Goal: Check status: Check status

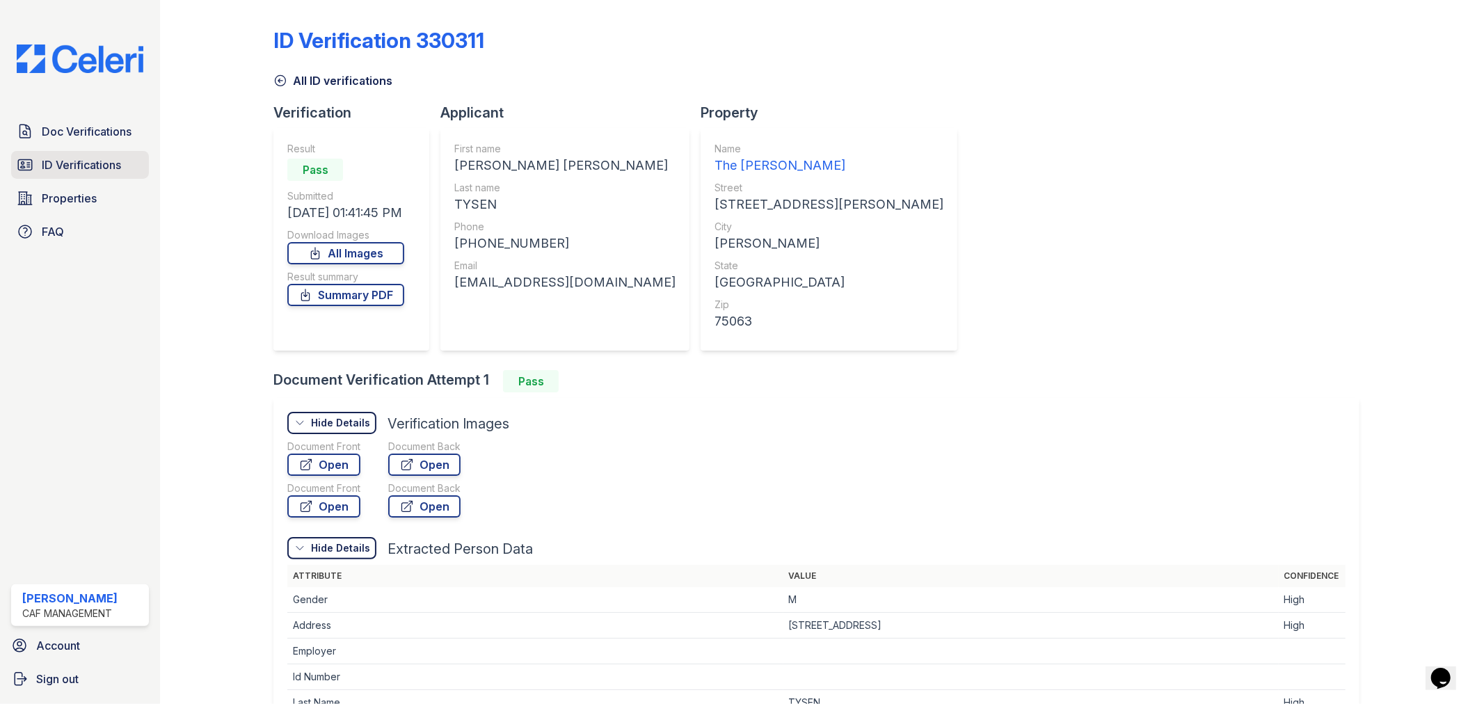
click at [72, 160] on span "ID Verifications" at bounding box center [81, 165] width 79 height 17
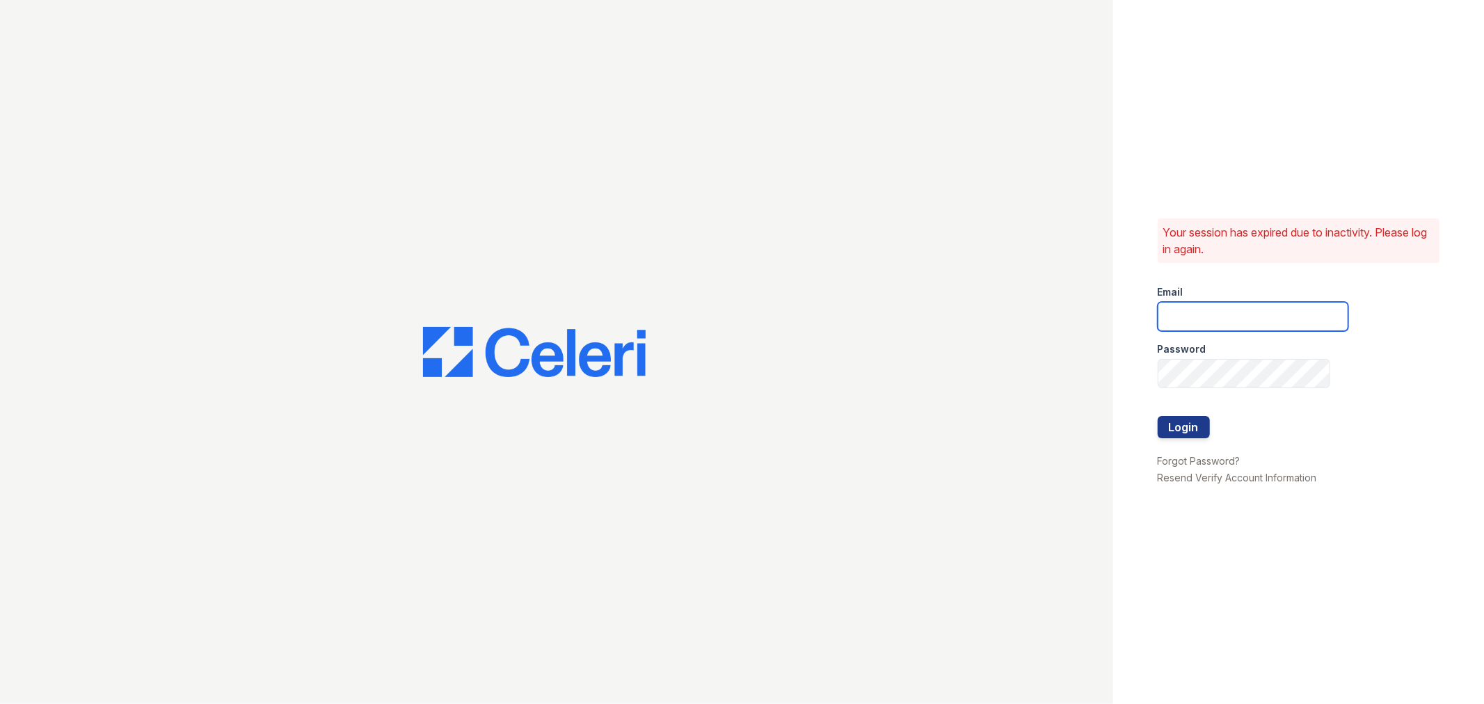
type input "lyndon3@cafmanagement.com"
click at [1169, 421] on button "Login" at bounding box center [1184, 427] width 52 height 22
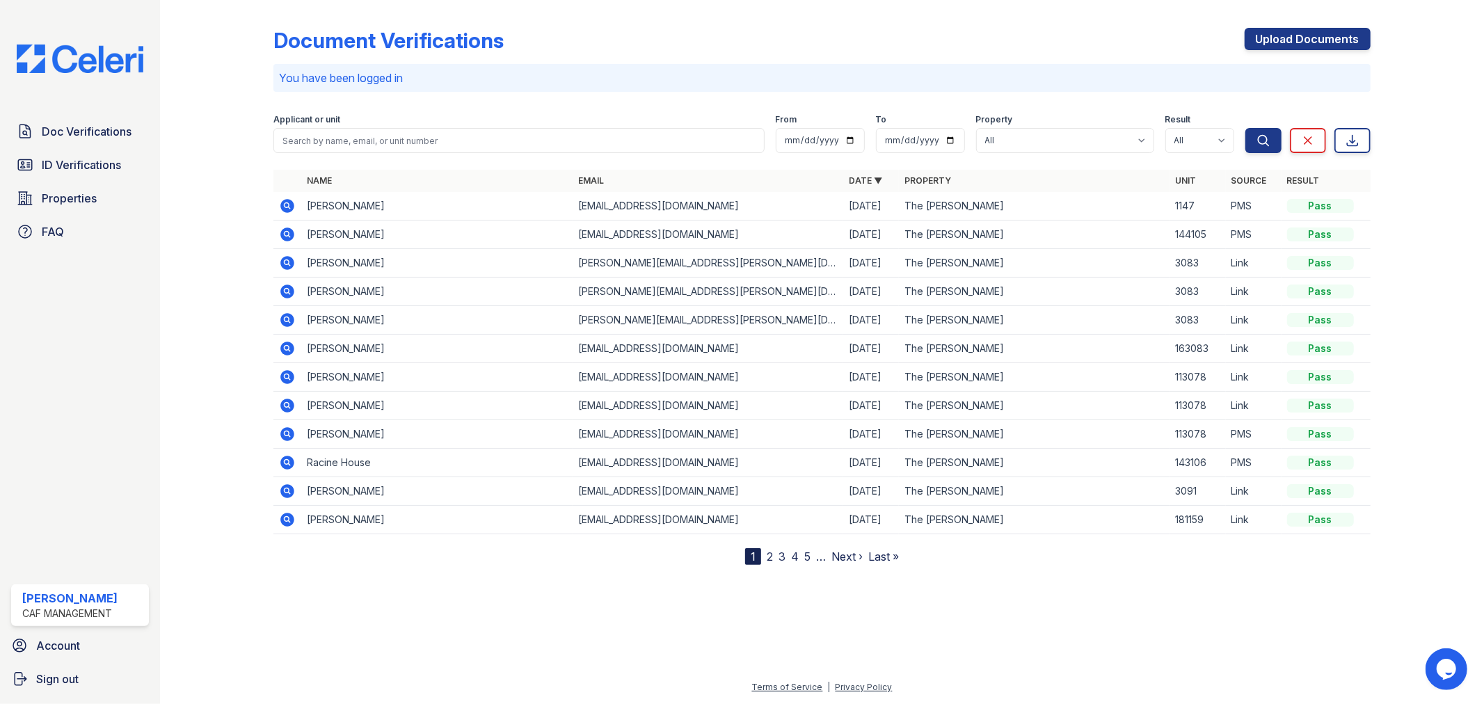
click at [285, 205] on icon at bounding box center [286, 204] width 3 height 3
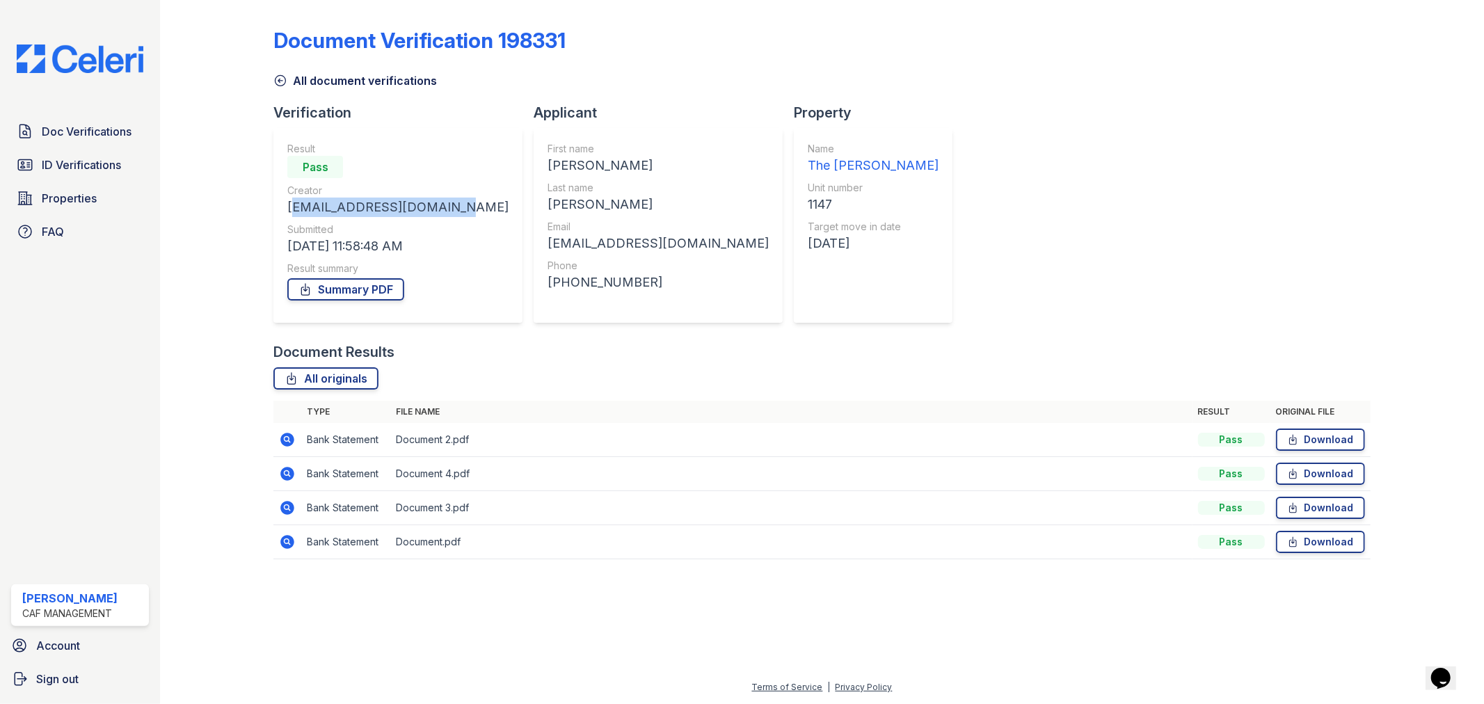
drag, startPoint x: 289, startPoint y: 209, endPoint x: 428, endPoint y: 205, distance: 138.5
click at [428, 205] on div "[EMAIL_ADDRESS][DOMAIN_NAME]" at bounding box center [397, 207] width 221 height 19
click at [346, 285] on link "Summary PDF" at bounding box center [345, 289] width 117 height 22
click at [65, 154] on link "ID Verifications" at bounding box center [80, 165] width 138 height 28
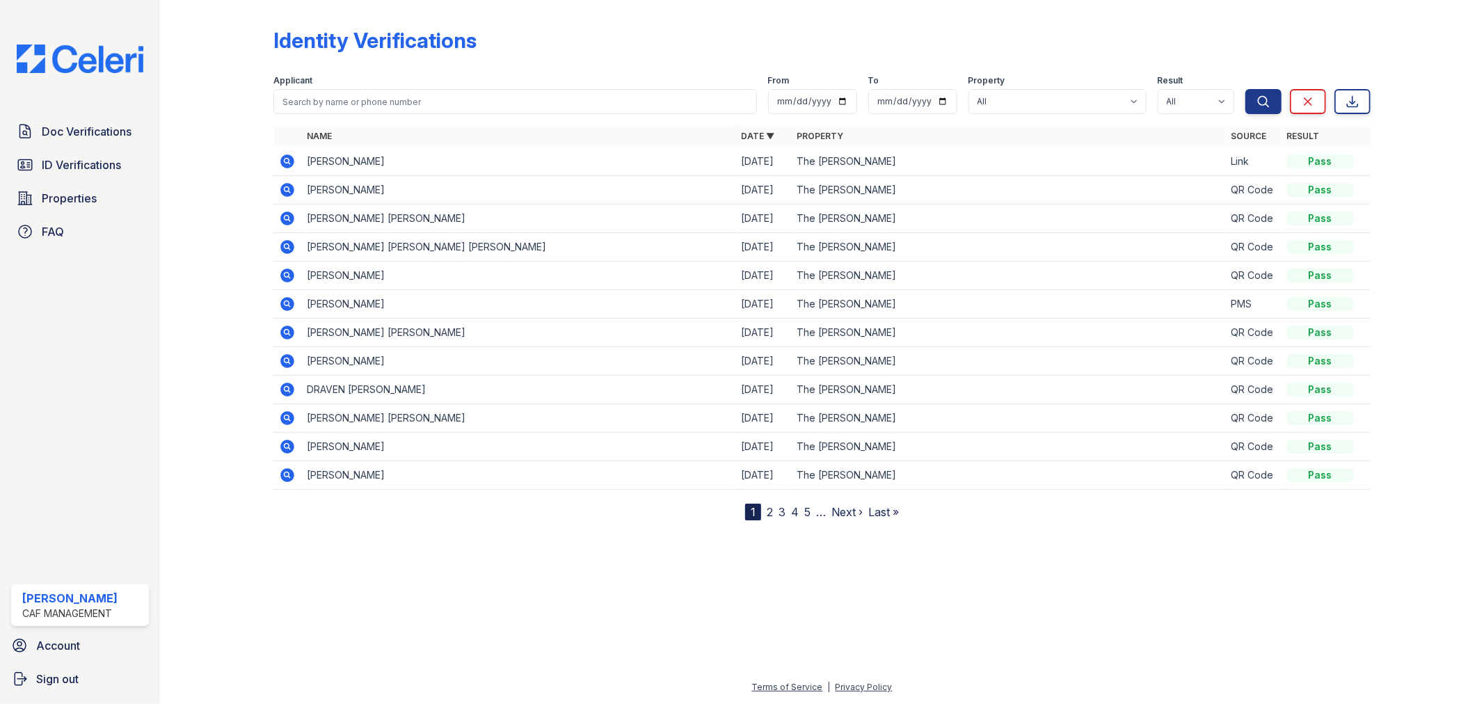
click at [282, 277] on icon at bounding box center [288, 276] width 14 height 14
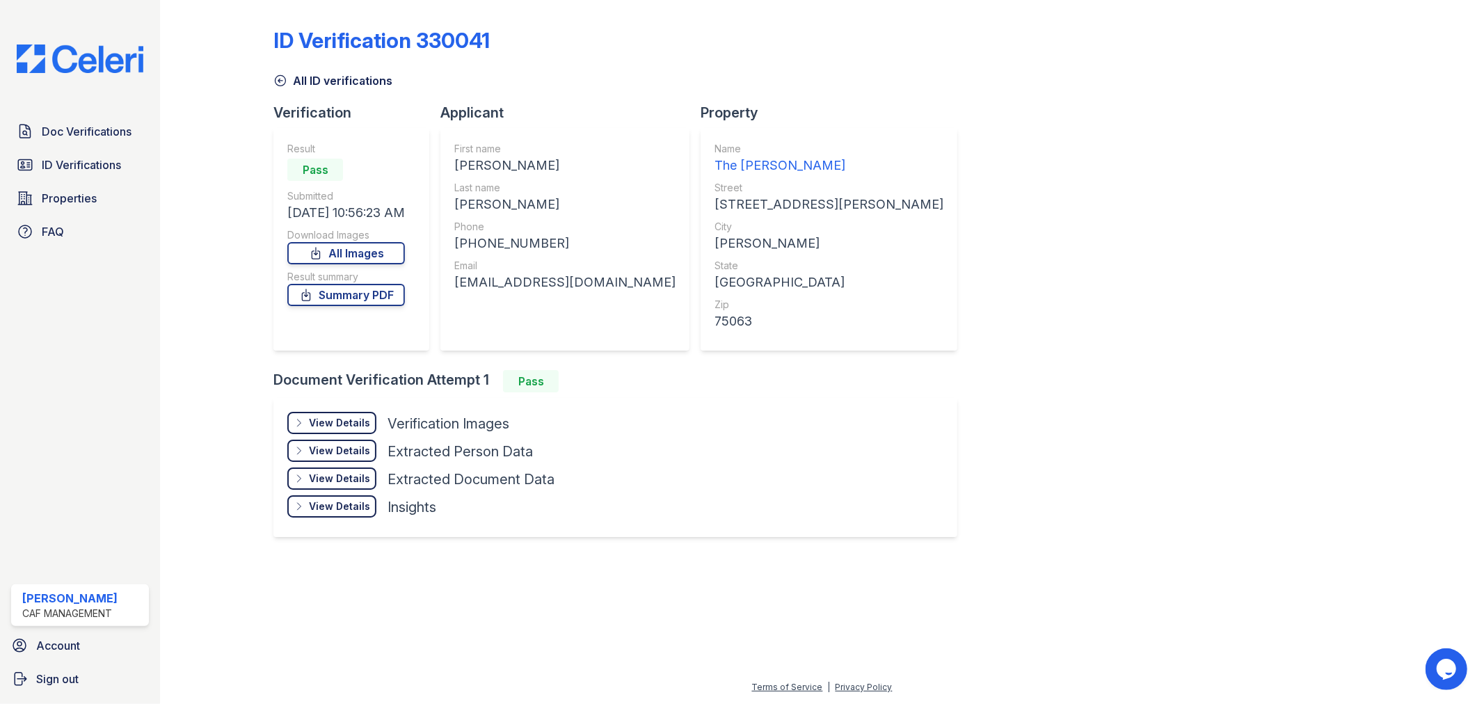
click at [335, 416] on div "View Details" at bounding box center [339, 423] width 61 height 14
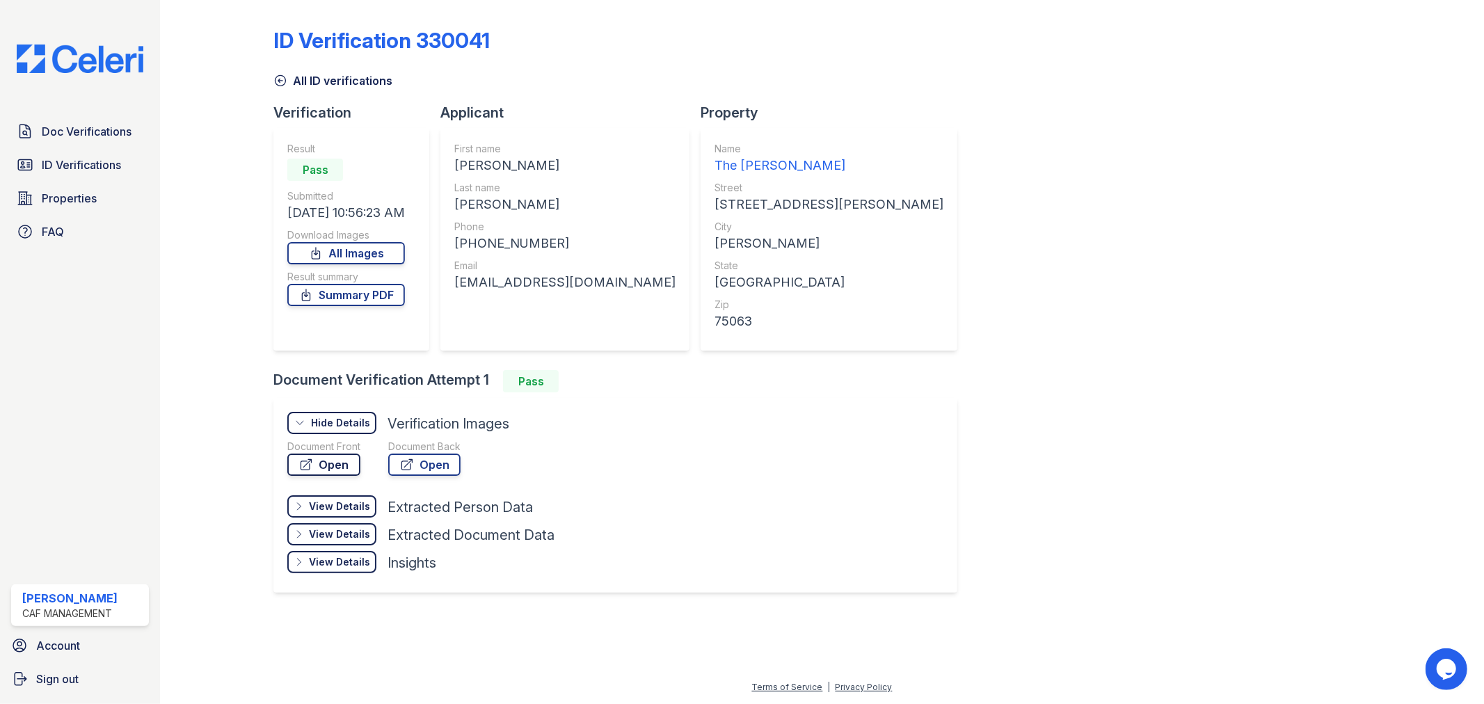
click at [321, 461] on link "Open" at bounding box center [323, 465] width 73 height 22
click at [65, 128] on span "Doc Verifications" at bounding box center [87, 131] width 90 height 17
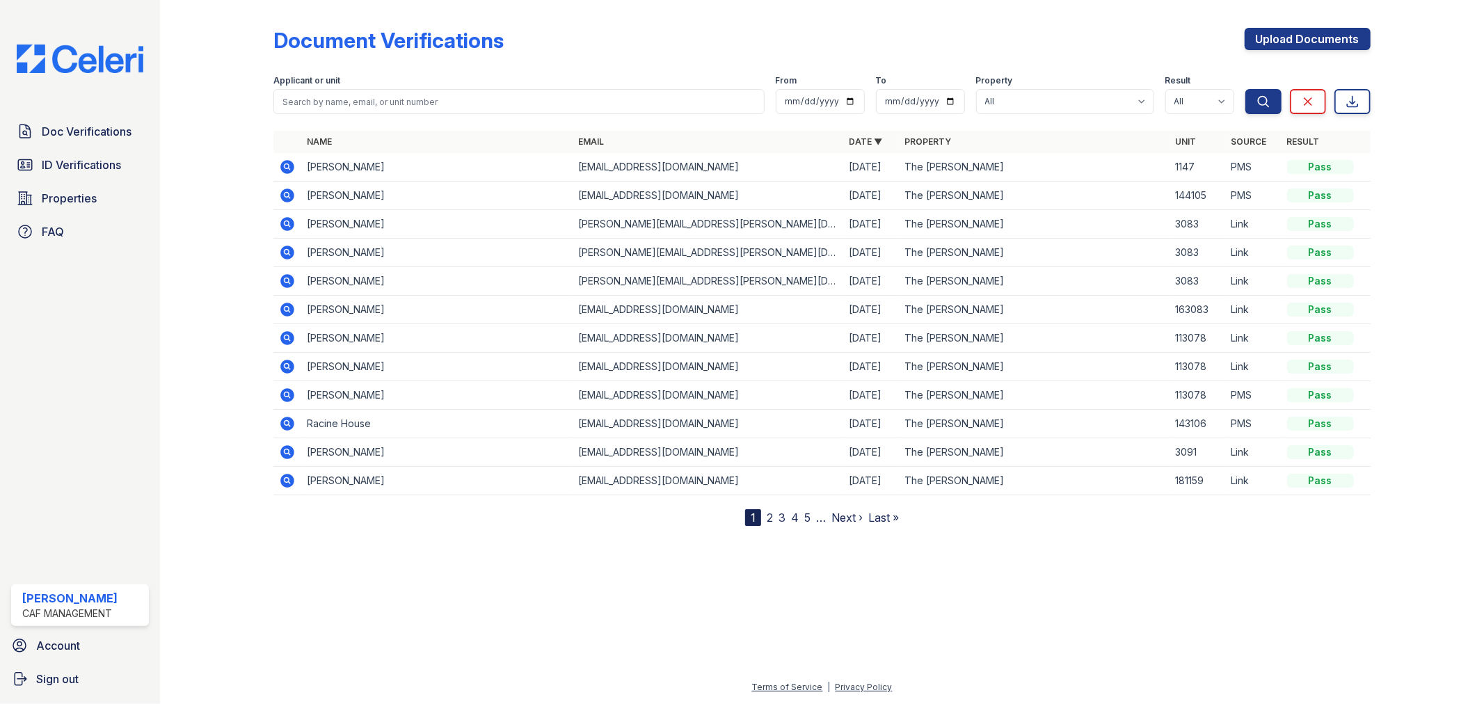
click at [289, 163] on icon at bounding box center [288, 167] width 14 height 14
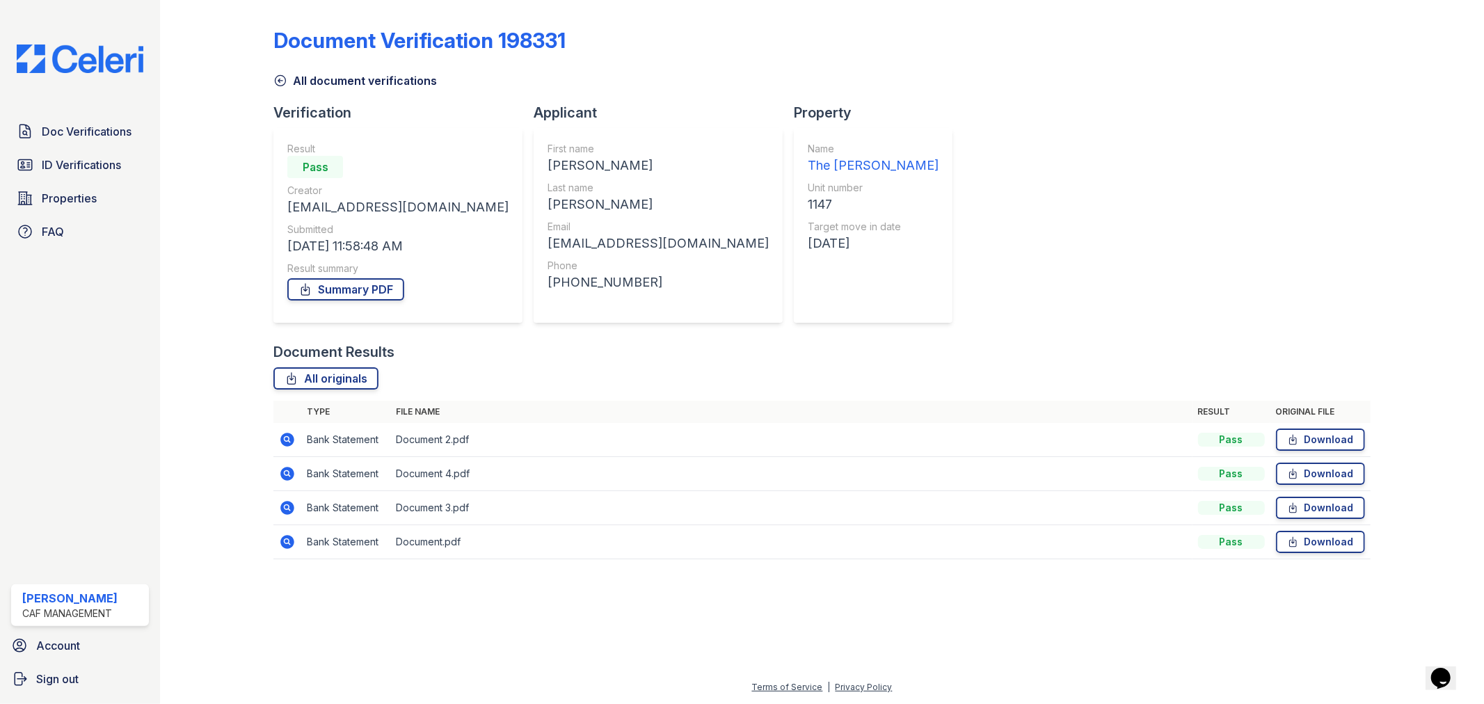
click at [284, 439] on icon at bounding box center [287, 439] width 17 height 17
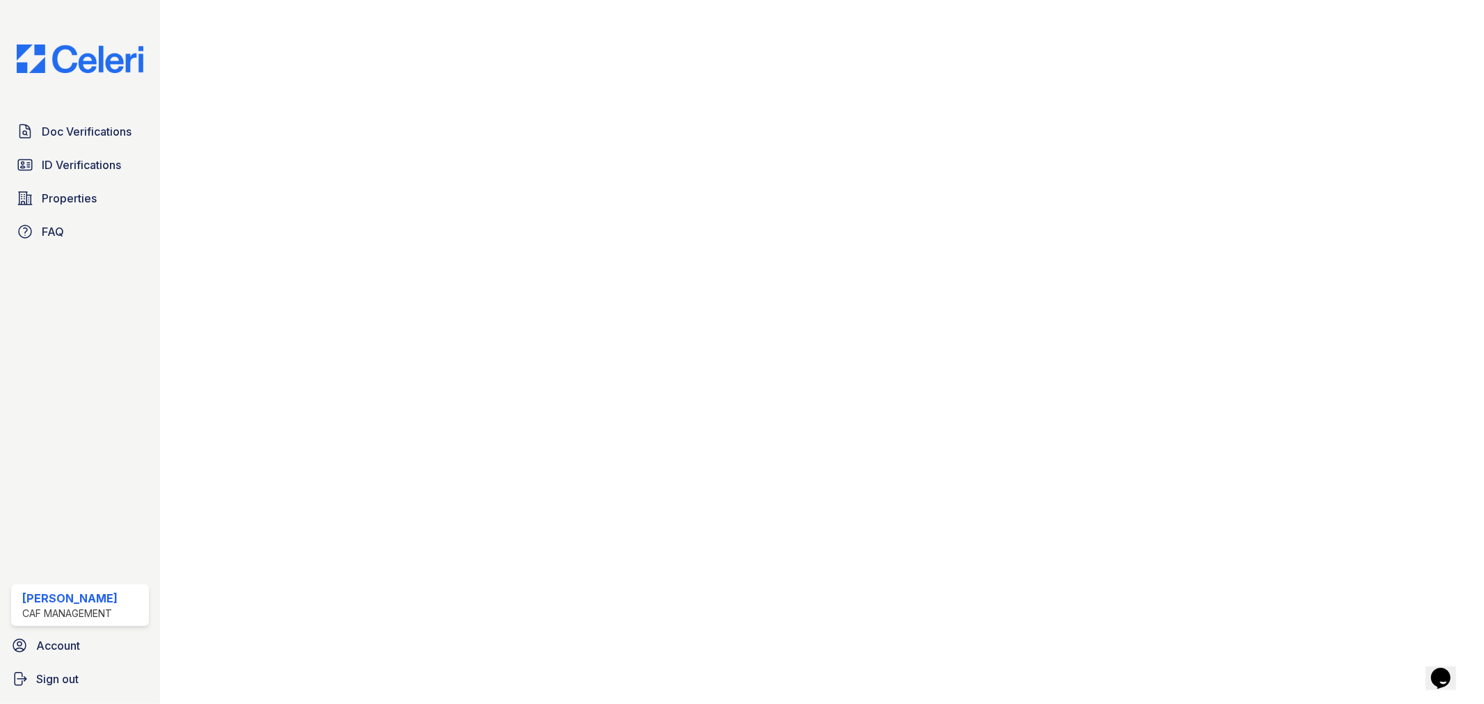
scroll to position [696, 0]
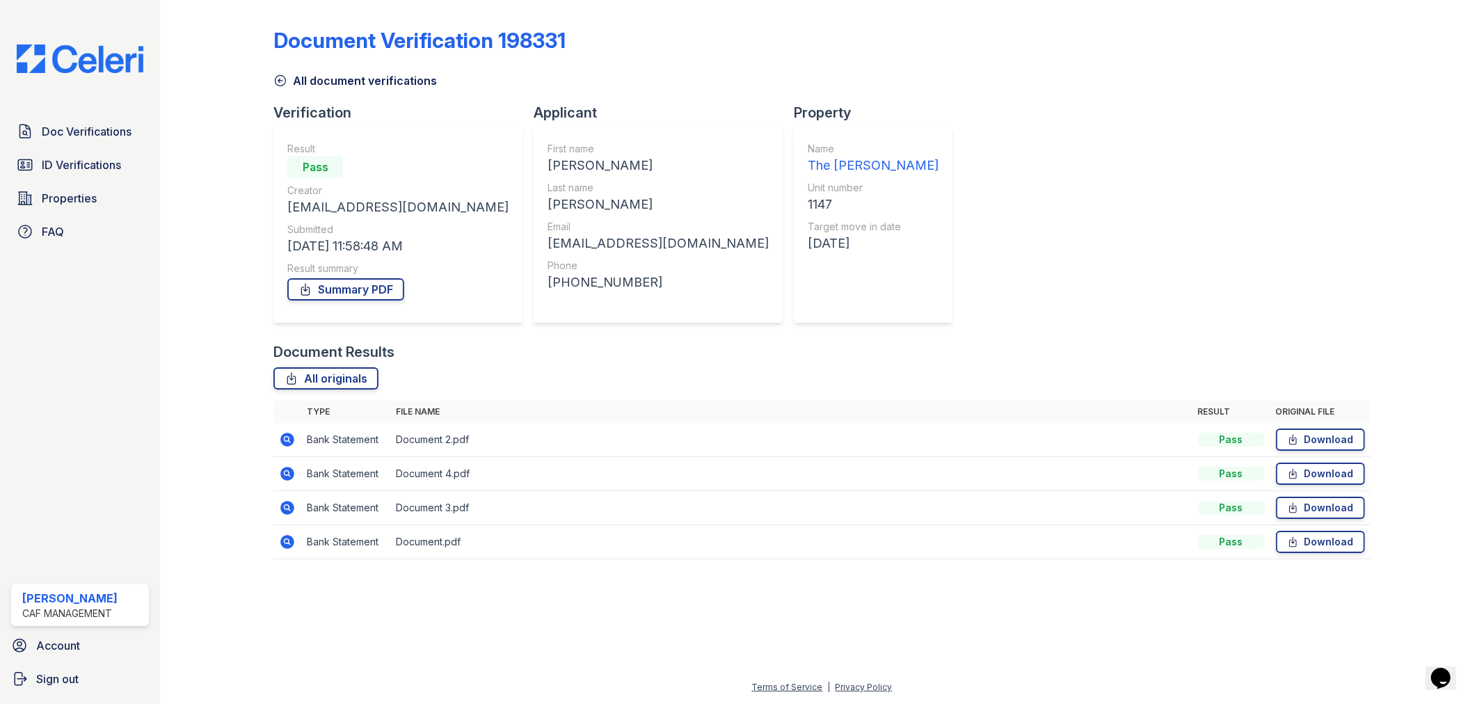
click at [290, 547] on icon at bounding box center [288, 542] width 14 height 14
